Goal: Information Seeking & Learning: Learn about a topic

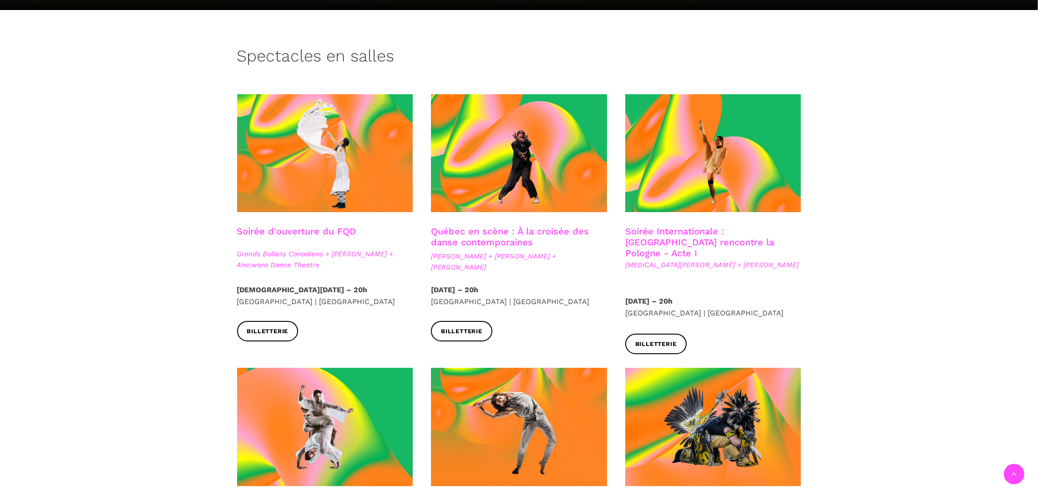
scroll to position [195, 0]
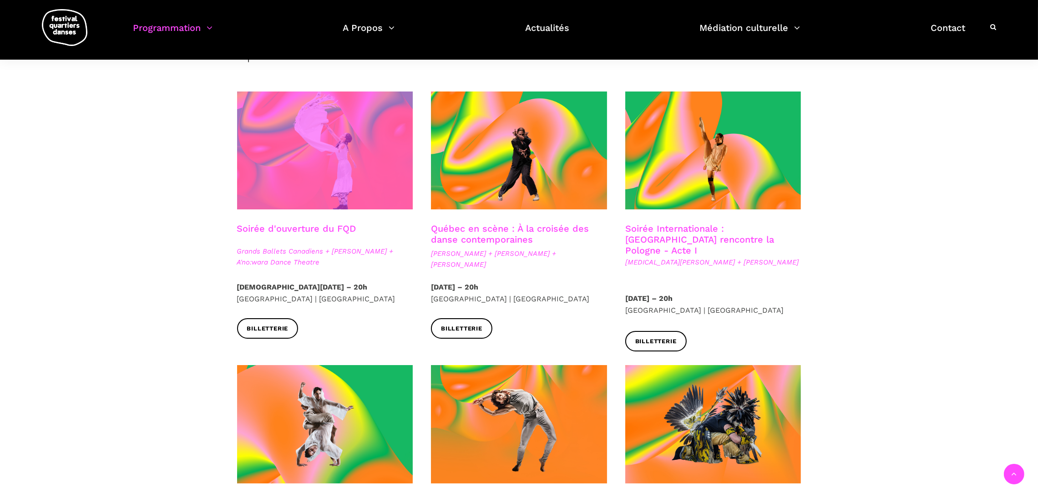
click at [323, 181] on span at bounding box center [325, 151] width 176 height 118
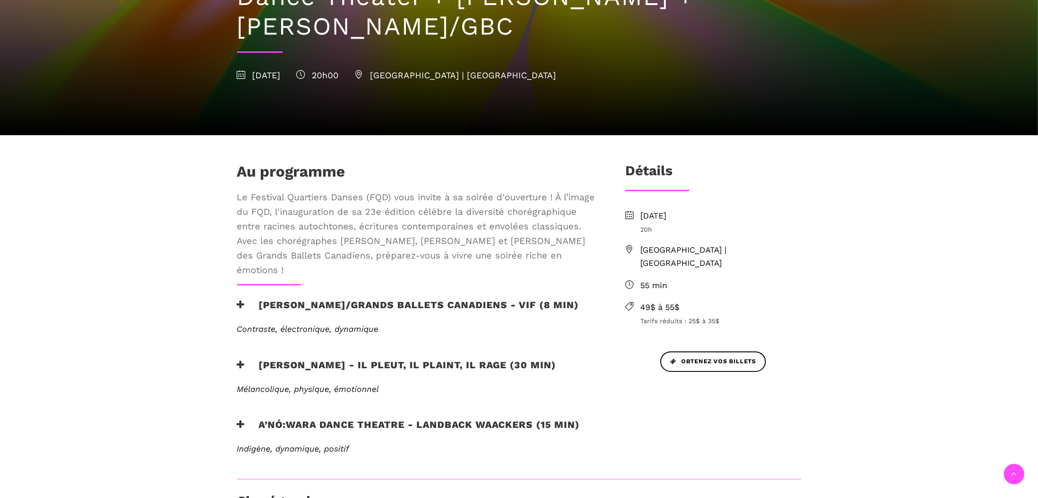
scroll to position [262, 0]
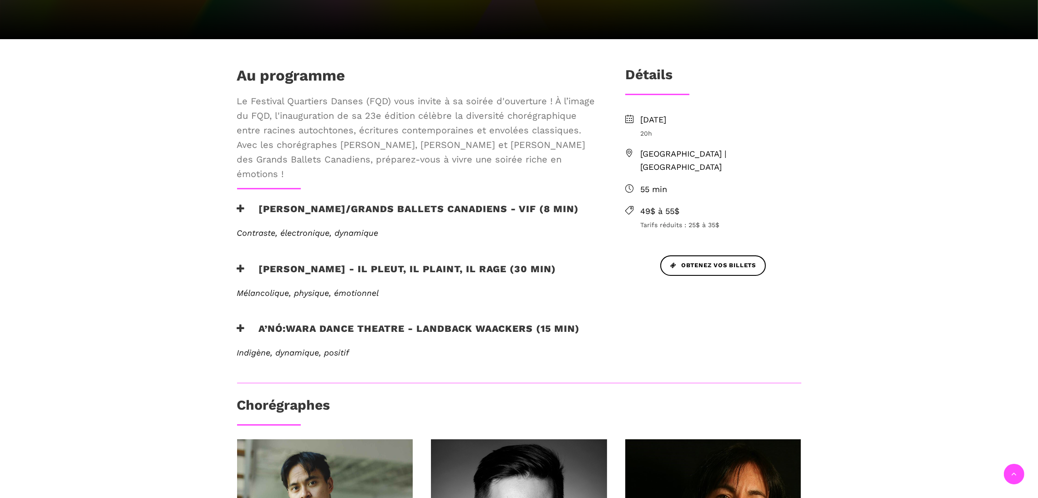
click at [340, 216] on h3 "[PERSON_NAME]/Grands Ballets Canadiens - Vif (8 min)" at bounding box center [408, 214] width 342 height 23
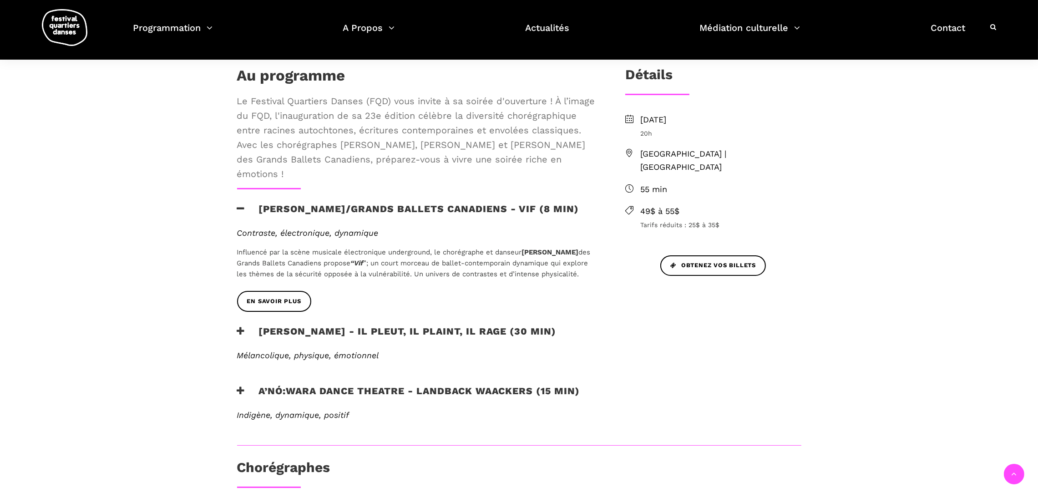
click at [340, 216] on h3 "Etienne Delorme/Grands Ballets Canadiens - Vif (8 min)" at bounding box center [408, 214] width 342 height 23
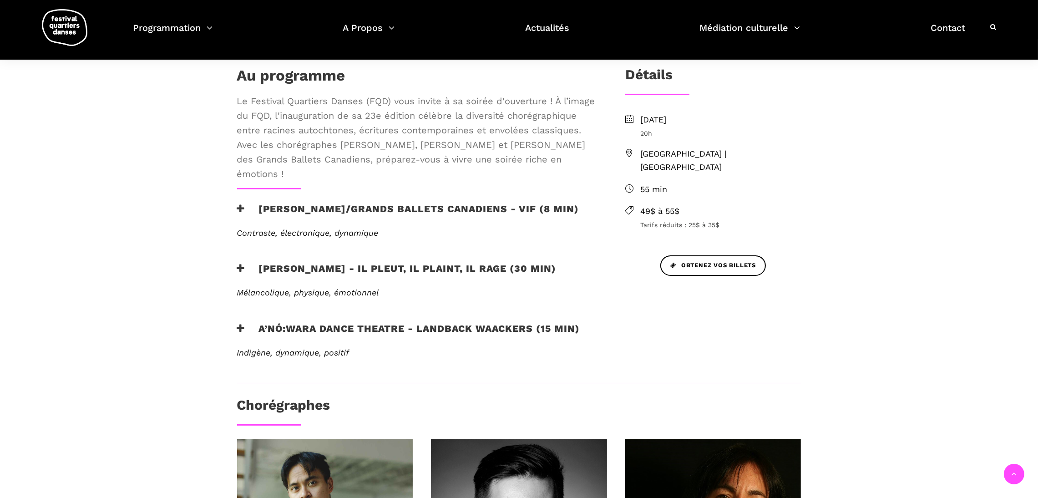
click at [348, 210] on h3 "Etienne Delorme/Grands Ballets Canadiens - Vif (8 min)" at bounding box center [408, 214] width 342 height 23
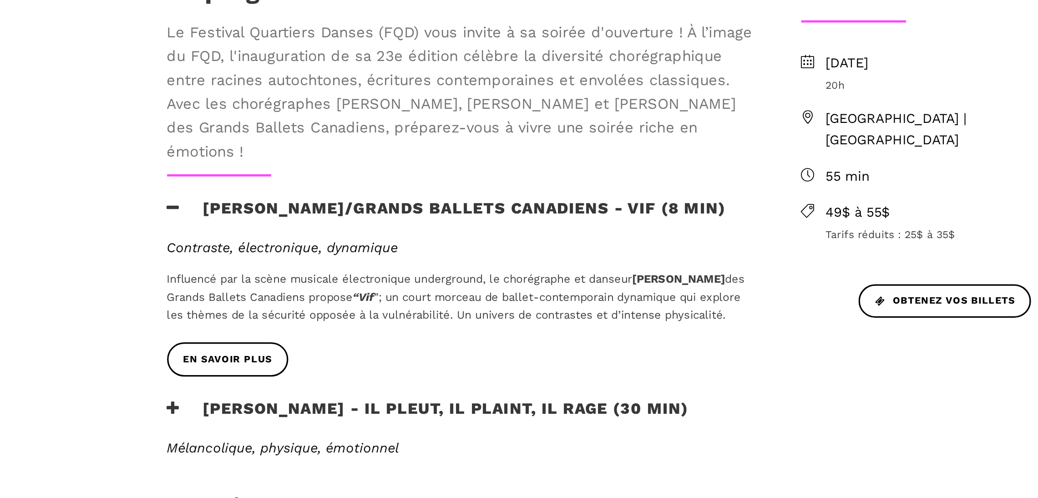
scroll to position [262, 0]
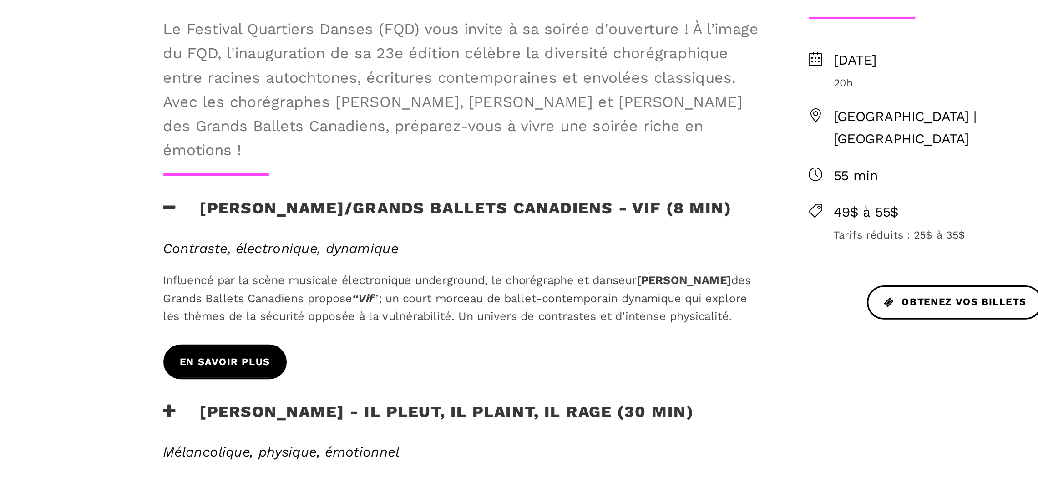
click at [301, 302] on link "En savoir plus" at bounding box center [274, 301] width 74 height 20
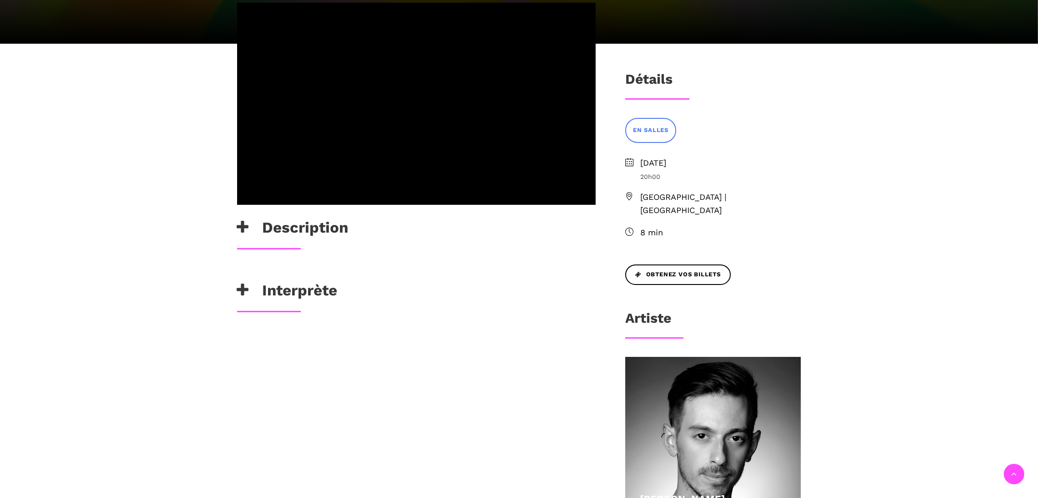
scroll to position [229, 0]
click at [295, 233] on h3 "Description" at bounding box center [293, 229] width 112 height 23
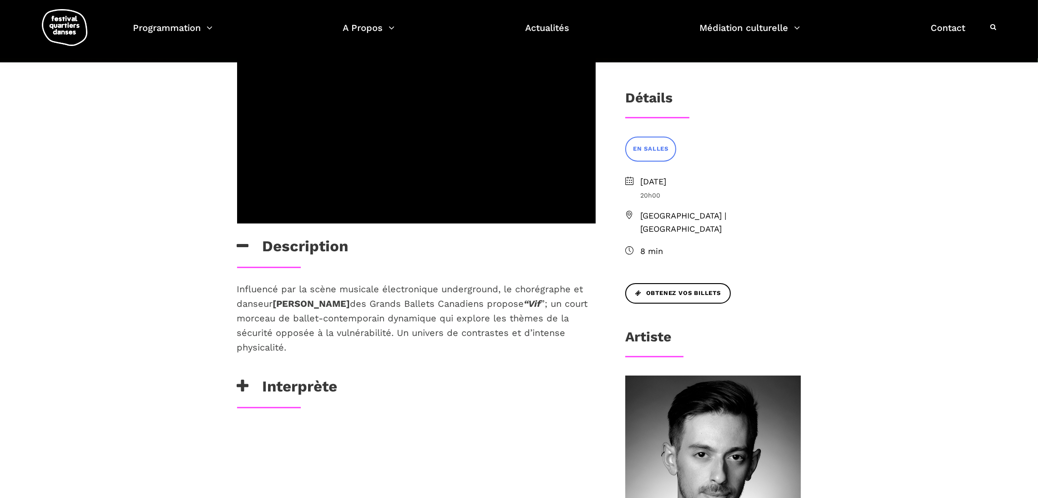
scroll to position [0, 0]
